Goal: Task Accomplishment & Management: Manage account settings

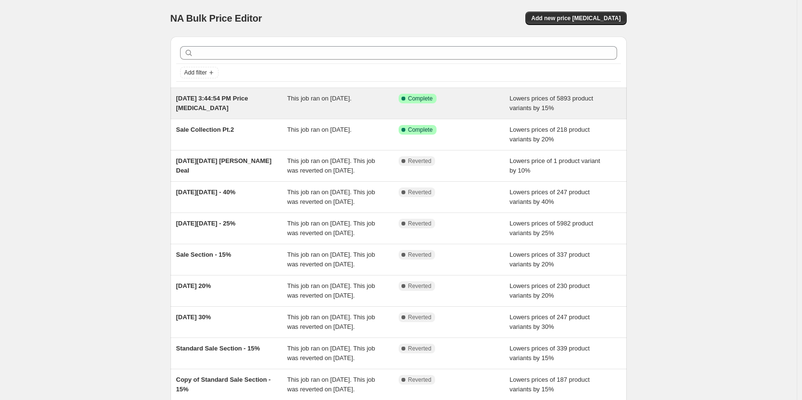
click at [240, 96] on span "[DATE] 3:44:54 PM Price [MEDICAL_DATA]" at bounding box center [212, 103] width 72 height 17
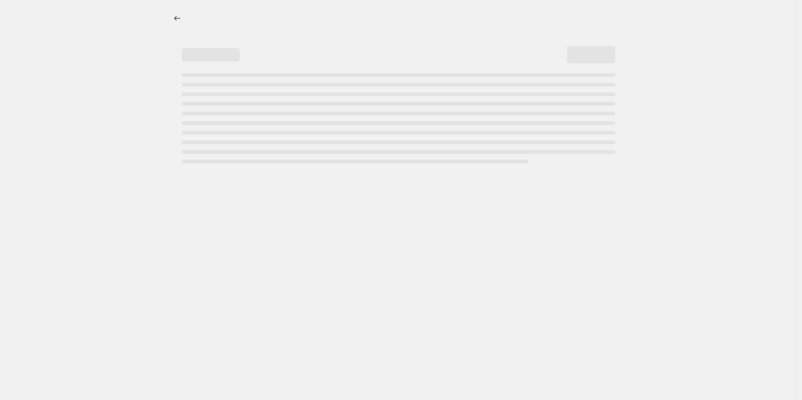
select select "percentage"
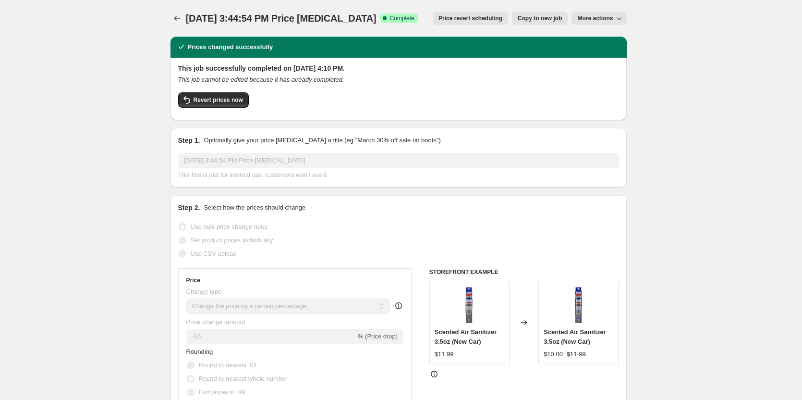
click at [602, 19] on span "More actions" at bounding box center [596, 18] width 36 height 8
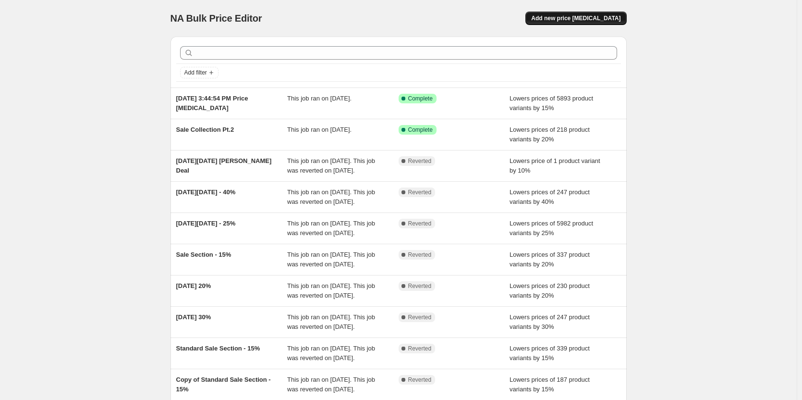
click at [586, 16] on span "Add new price [MEDICAL_DATA]" at bounding box center [575, 18] width 89 height 8
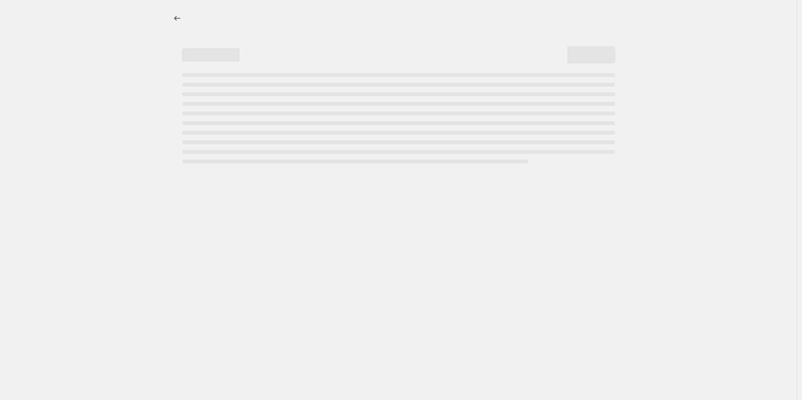
select select "percentage"
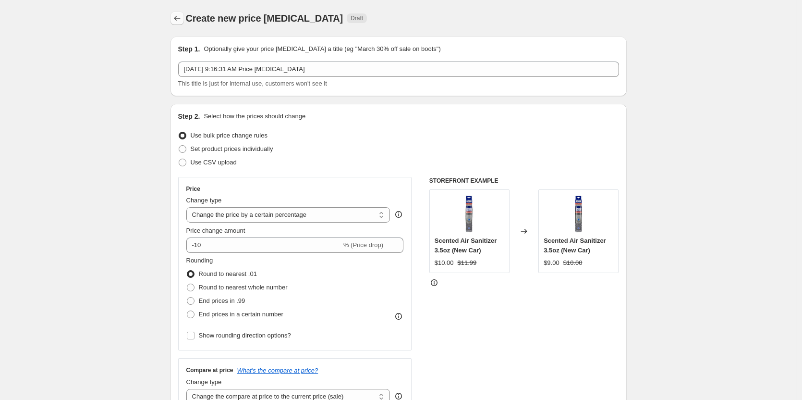
click at [179, 17] on icon "Price change jobs" at bounding box center [177, 18] width 10 height 10
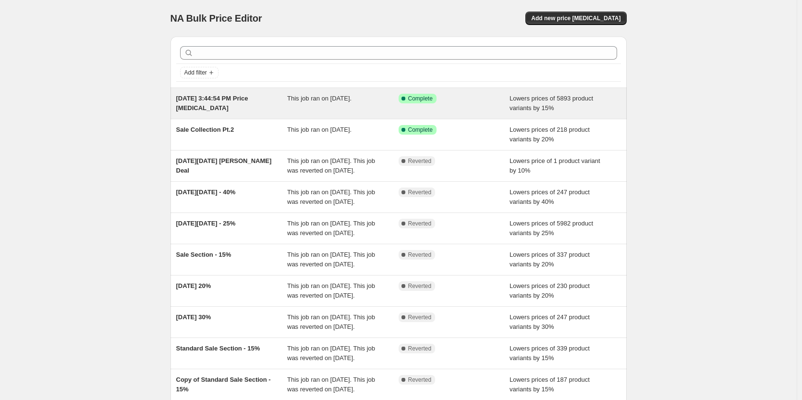
click at [259, 110] on div "Sep 18, 2025, 3:44:54 PM Price change job" at bounding box center [231, 103] width 111 height 19
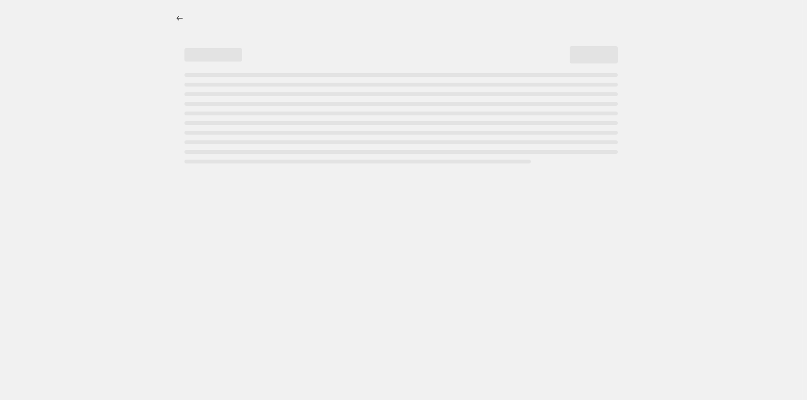
select select "percentage"
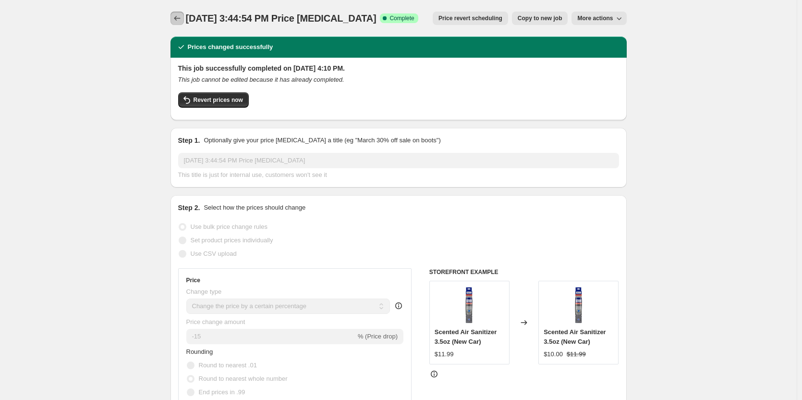
click at [182, 21] on icon "Price change jobs" at bounding box center [177, 18] width 10 height 10
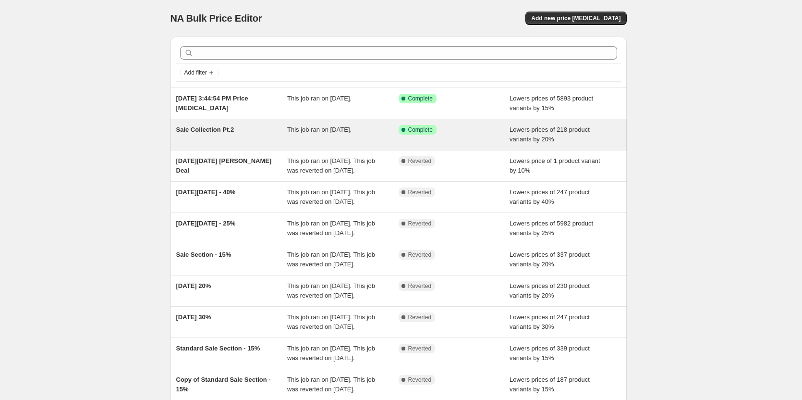
click at [224, 130] on span "Sale Collection Pt.2" at bounding box center [205, 129] width 58 height 7
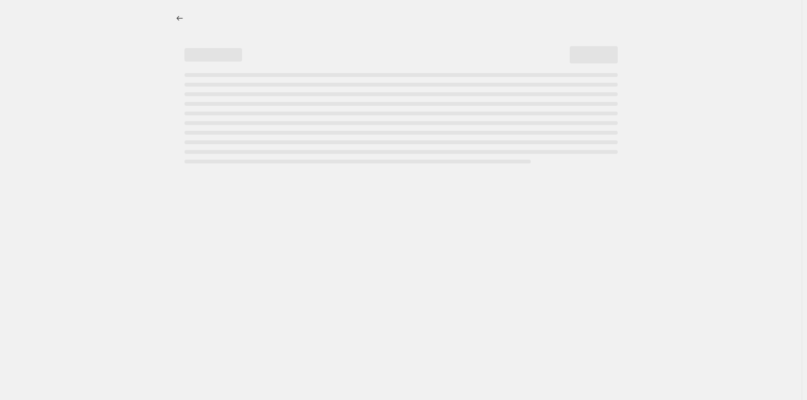
select select "percentage"
select select "tag"
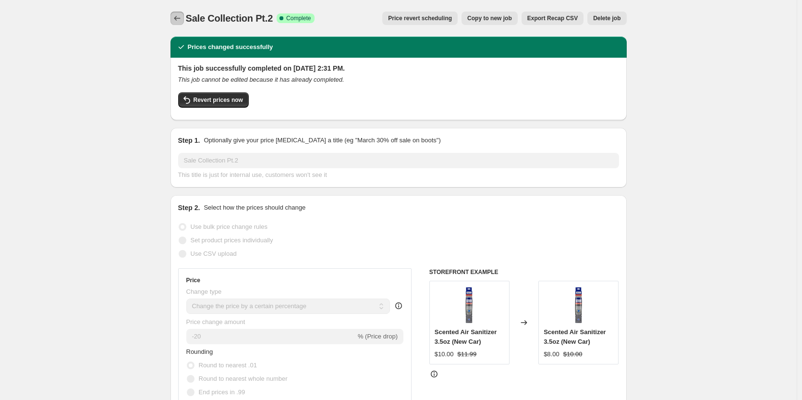
click at [183, 12] on button "Price change jobs" at bounding box center [177, 18] width 13 height 13
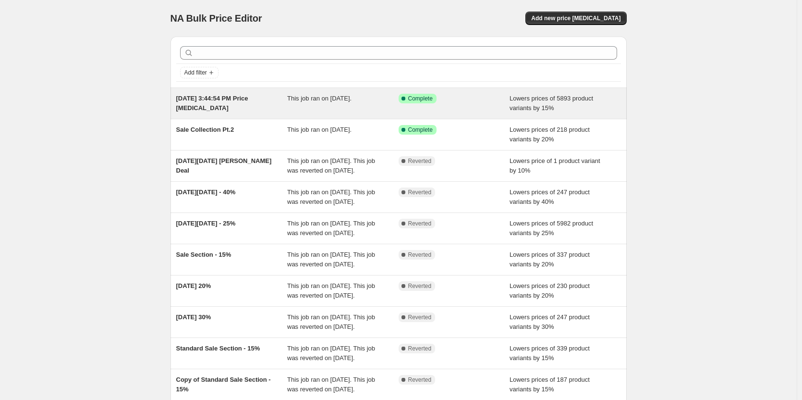
click at [231, 98] on span "[DATE] 3:44:54 PM Price [MEDICAL_DATA]" at bounding box center [212, 103] width 72 height 17
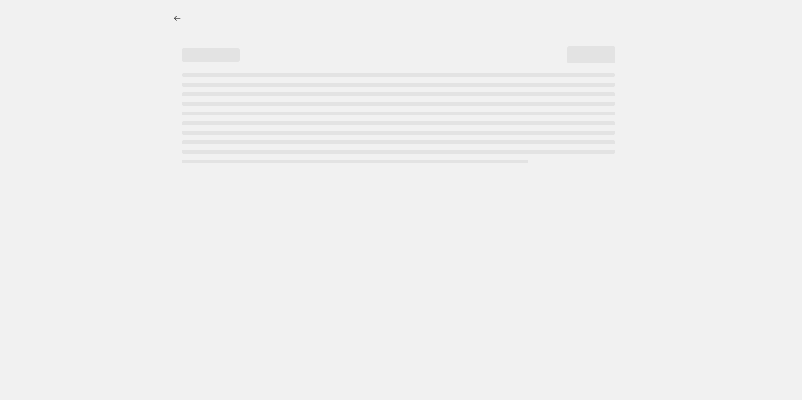
select select "percentage"
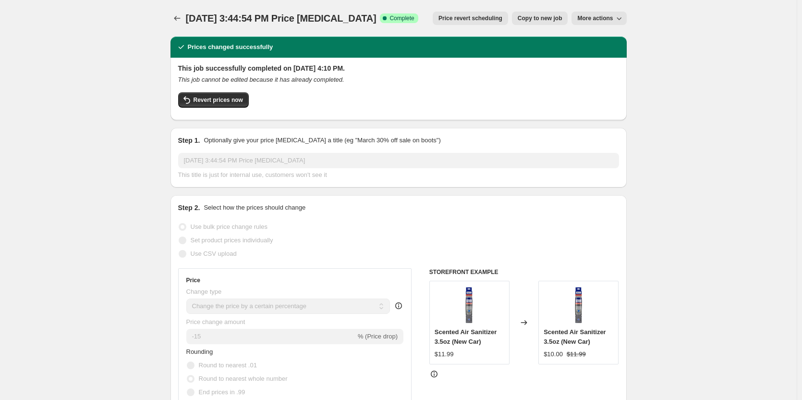
click at [613, 21] on span "More actions" at bounding box center [596, 18] width 36 height 8
drag, startPoint x: 256, startPoint y: 81, endPoint x: 356, endPoint y: 83, distance: 100.4
click at [322, 81] on icon "This job cannot be edited because it has already completed." at bounding box center [261, 79] width 166 height 7
click at [424, 86] on div "This job successfully completed on September 18, 2025 at 4:10 PM. This job cann…" at bounding box center [398, 87] width 441 height 49
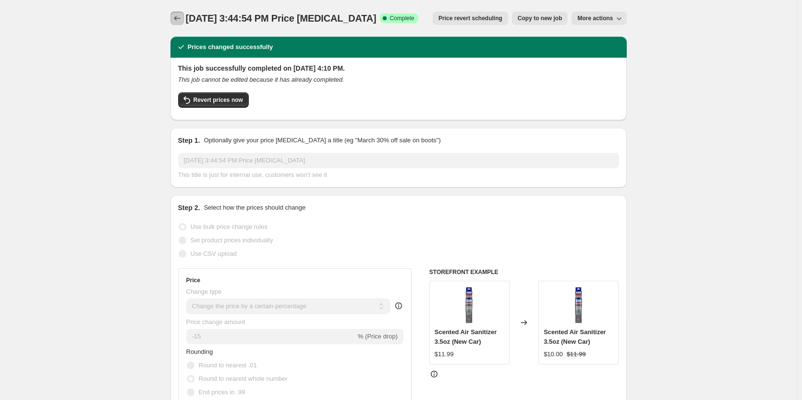
click at [182, 19] on icon "Price change jobs" at bounding box center [177, 18] width 10 height 10
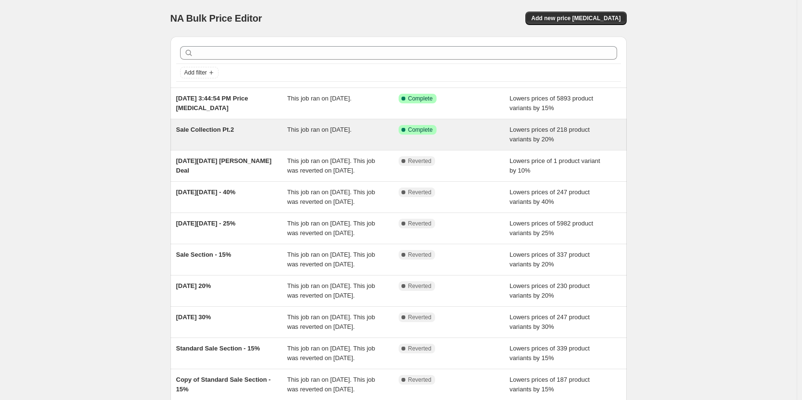
click at [224, 129] on span "Sale Collection Pt.2" at bounding box center [205, 129] width 58 height 7
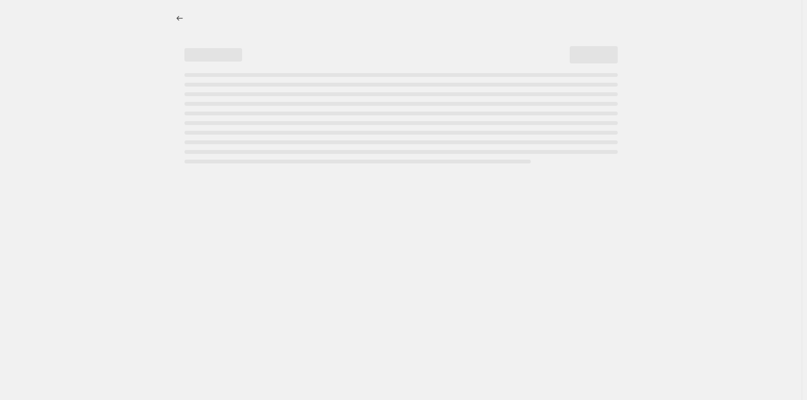
select select "percentage"
select select "tag"
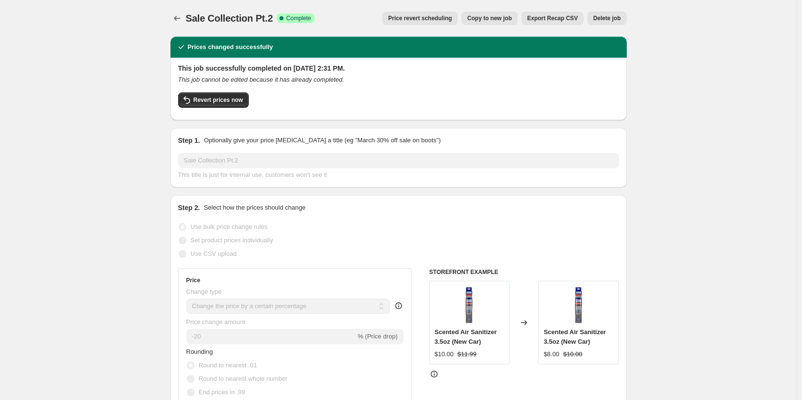
click at [612, 20] on span "Delete job" at bounding box center [606, 18] width 27 height 8
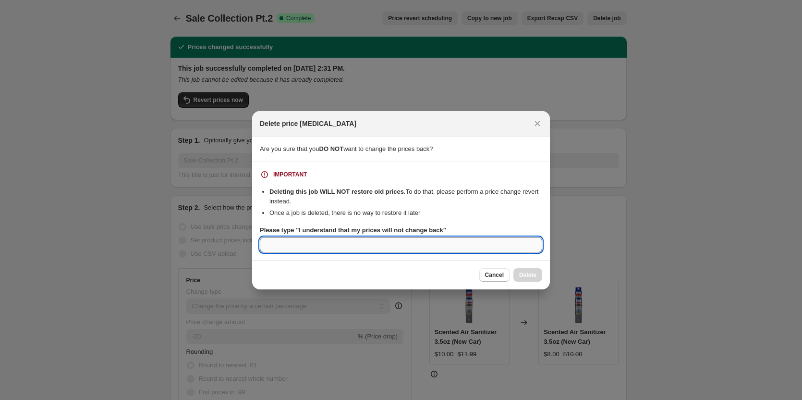
click at [287, 238] on input "Please type "I understand that my prices will not change back"" at bounding box center [401, 244] width 283 height 15
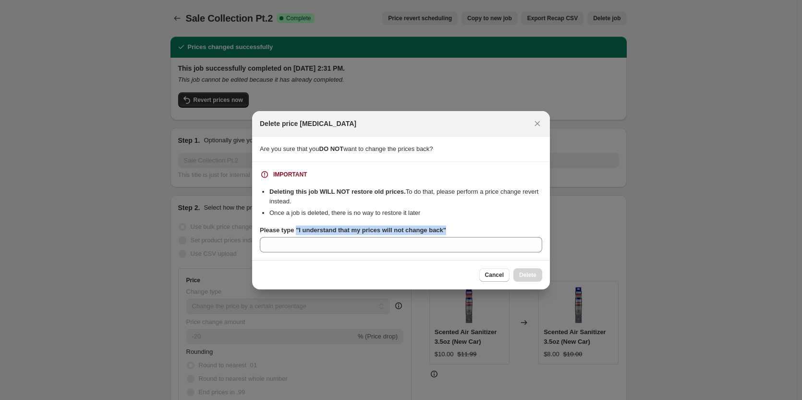
drag, startPoint x: 444, startPoint y: 229, endPoint x: 295, endPoint y: 228, distance: 149.4
click at [295, 228] on div "Please type "I understand that my prices will not change back"" at bounding box center [401, 230] width 283 height 10
copy b ""I understand that my prices will not change back""
click at [340, 253] on section "IMPORTANT Deleting this job WILL NOT restore old prices. To do that, please per…" at bounding box center [401, 211] width 298 height 98
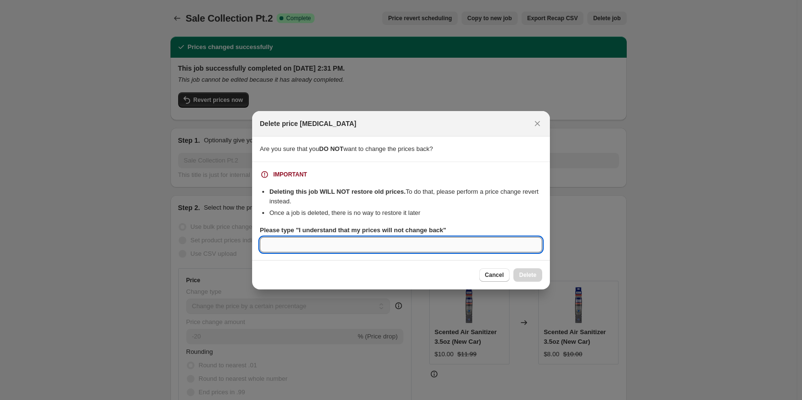
click at [340, 247] on input "Please type "I understand that my prices will not change back"" at bounding box center [401, 244] width 283 height 15
paste input ""I understand that my prices will not change back""
click at [426, 248] on input ""I understand that my prices will not change back"" at bounding box center [401, 244] width 283 height 15
click at [268, 243] on input ""I understand that my prices will not change back" at bounding box center [401, 244] width 283 height 15
type input "I understand that my prices will not change back"
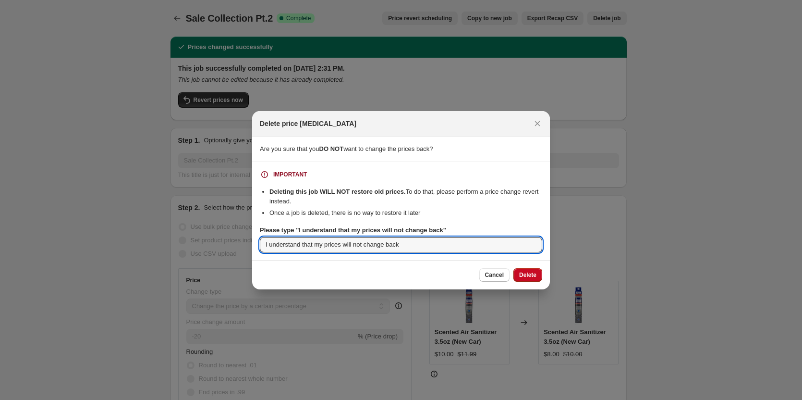
click at [531, 274] on span "Delete" at bounding box center [527, 275] width 17 height 8
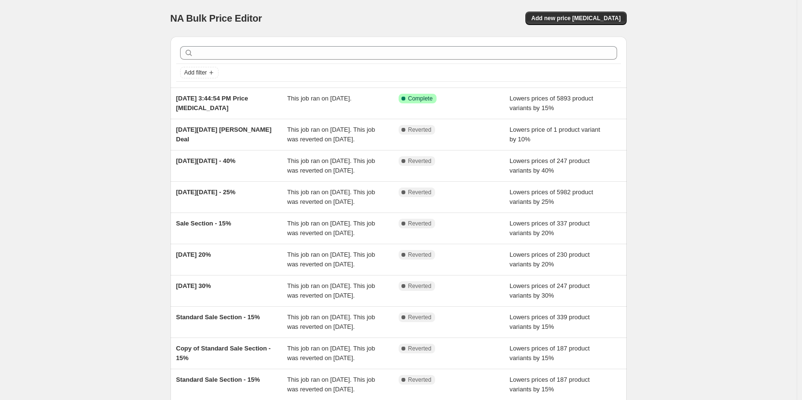
click at [675, 81] on div "NA Bulk Price Editor. This page is ready NA Bulk Price Editor Add new price cha…" at bounding box center [398, 247] width 797 height 495
